Goal: Information Seeking & Learning: Learn about a topic

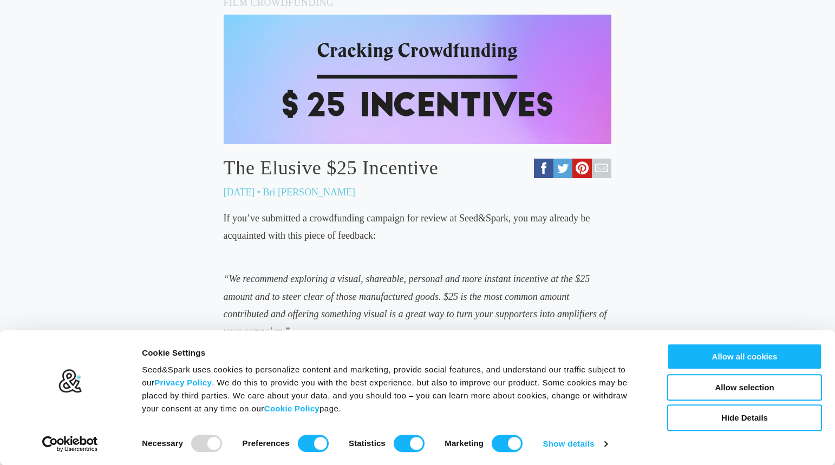
scroll to position [254, 0]
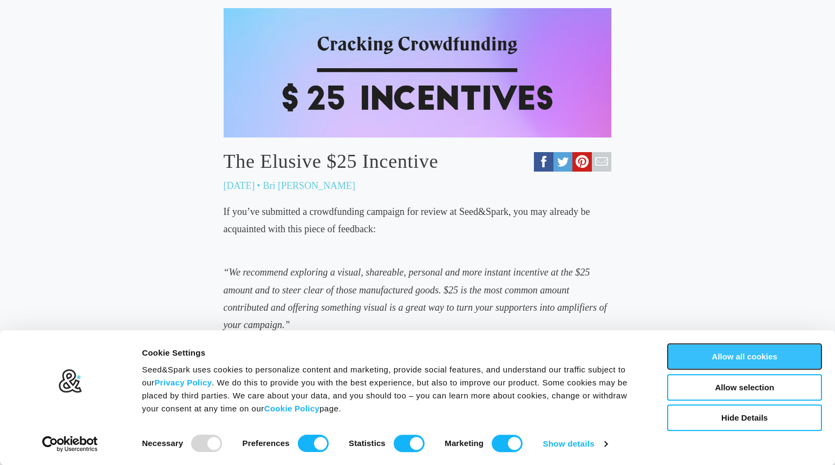
click at [732, 360] on button "Allow all cookies" at bounding box center [744, 356] width 155 height 27
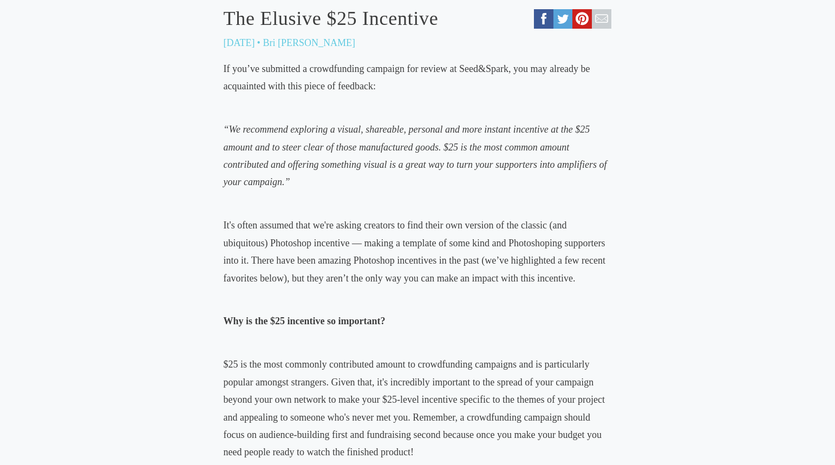
scroll to position [345, 0]
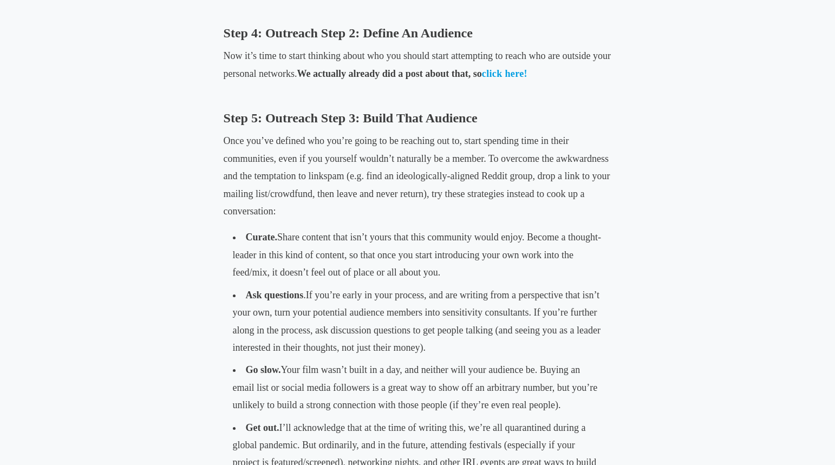
scroll to position [1541, 0]
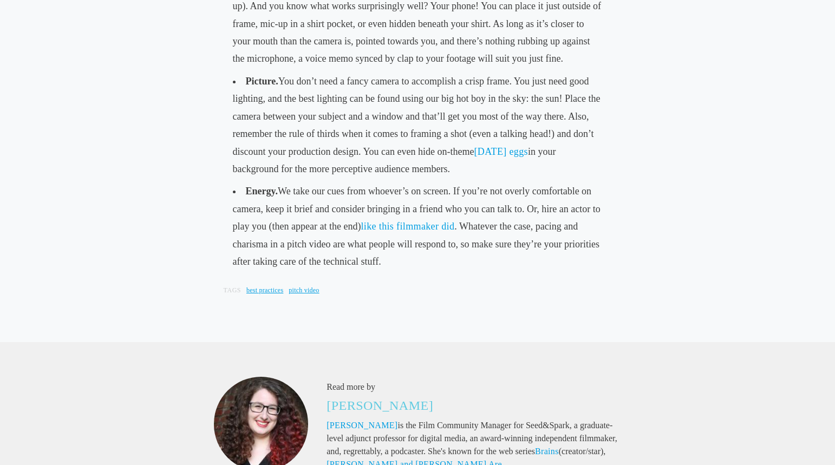
scroll to position [1801, 0]
